Goal: Information Seeking & Learning: Check status

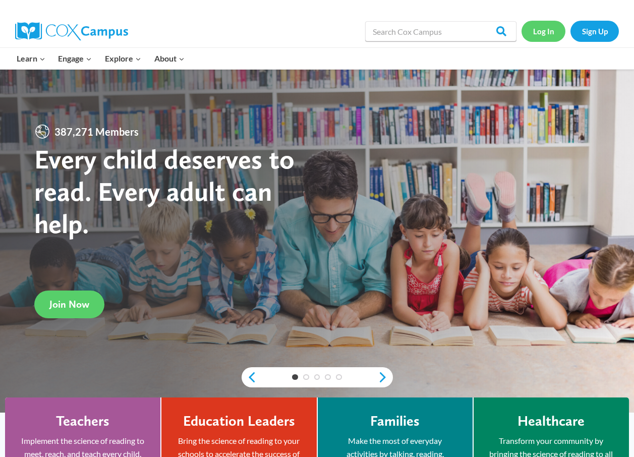
click at [545, 28] on link "Log In" at bounding box center [544, 31] width 44 height 21
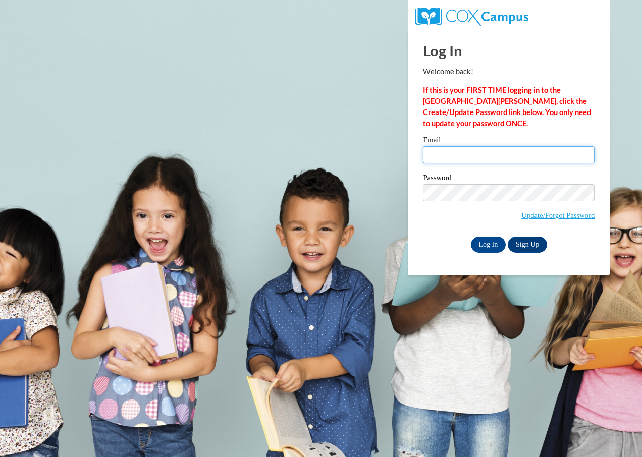
click at [499, 154] on input "Email" at bounding box center [508, 154] width 171 height 17
type input "lovandakvandiver@gmail.com"
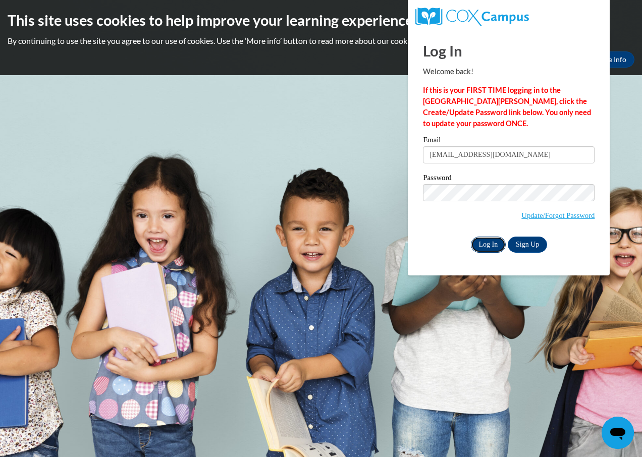
click at [485, 245] on input "Log In" at bounding box center [488, 245] width 35 height 16
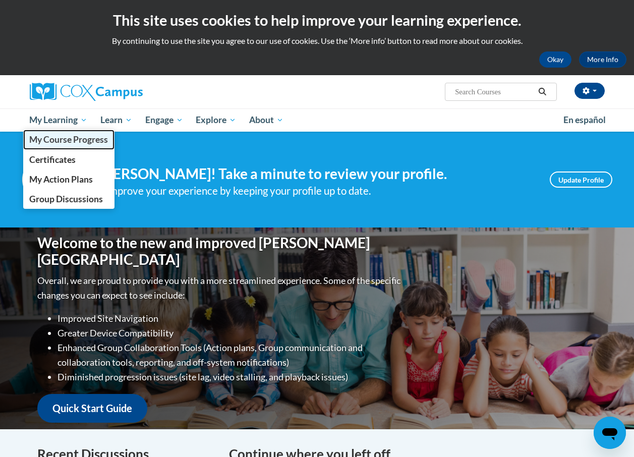
click at [48, 141] on span "My Course Progress" at bounding box center [68, 139] width 79 height 11
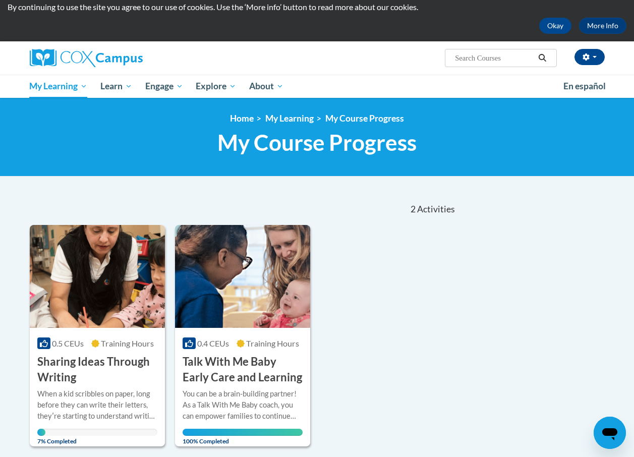
scroll to position [101, 0]
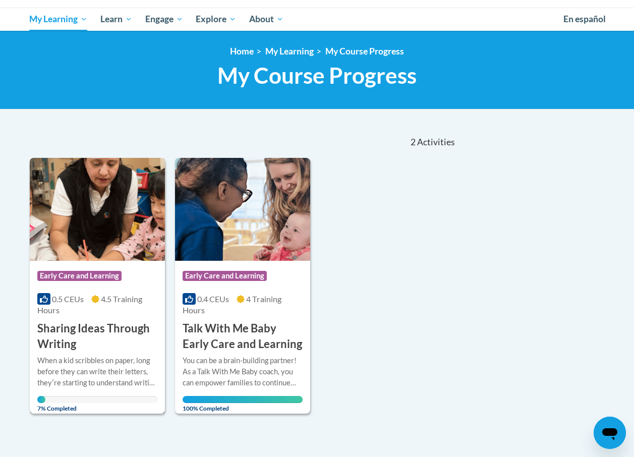
click at [75, 292] on div "Course Category: Early Care and Learning 0.5 CEUs 4.5 Training Hours COURSE Sha…" at bounding box center [97, 306] width 135 height 91
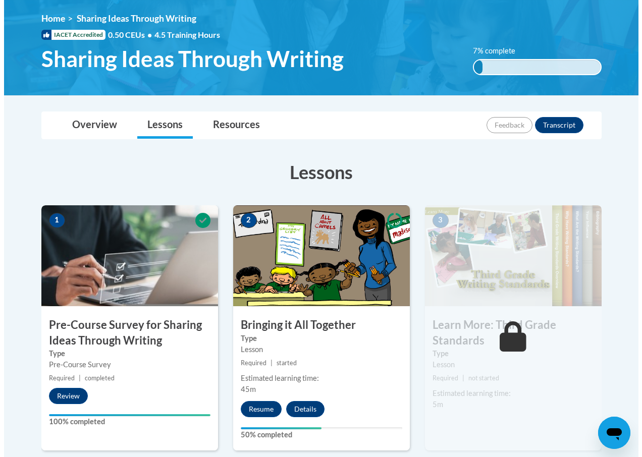
scroll to position [151, 0]
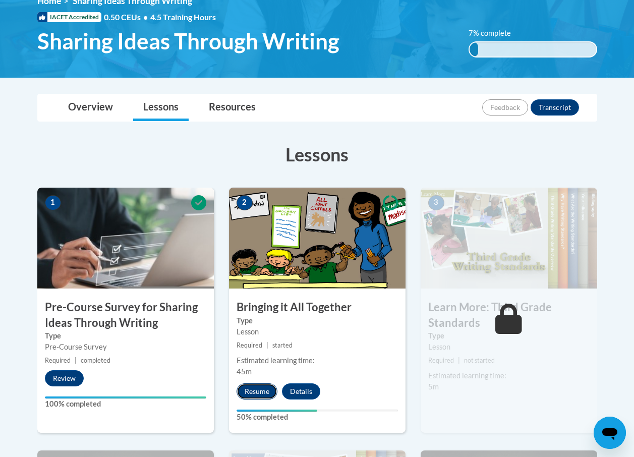
click at [260, 390] on button "Resume" at bounding box center [257, 391] width 41 height 16
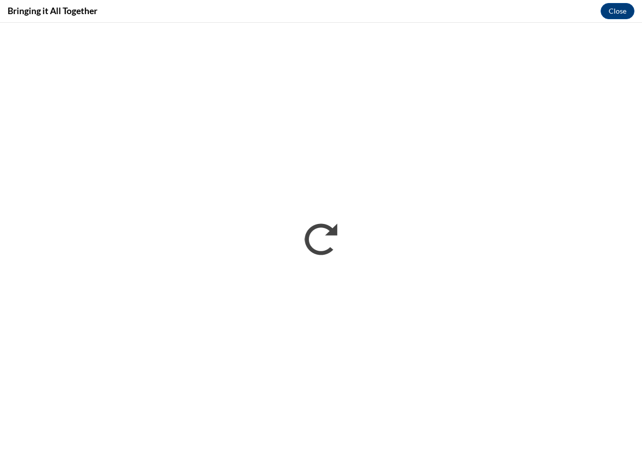
scroll to position [0, 0]
